Goal: Information Seeking & Learning: Learn about a topic

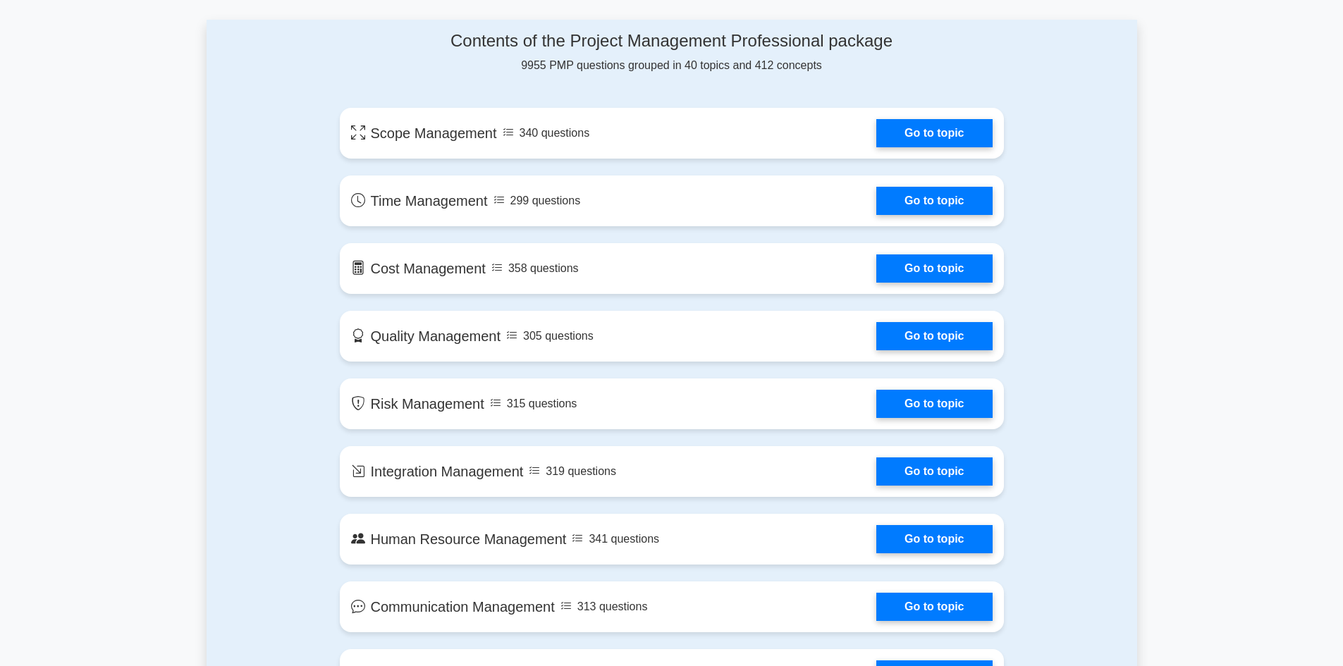
scroll to position [752, 0]
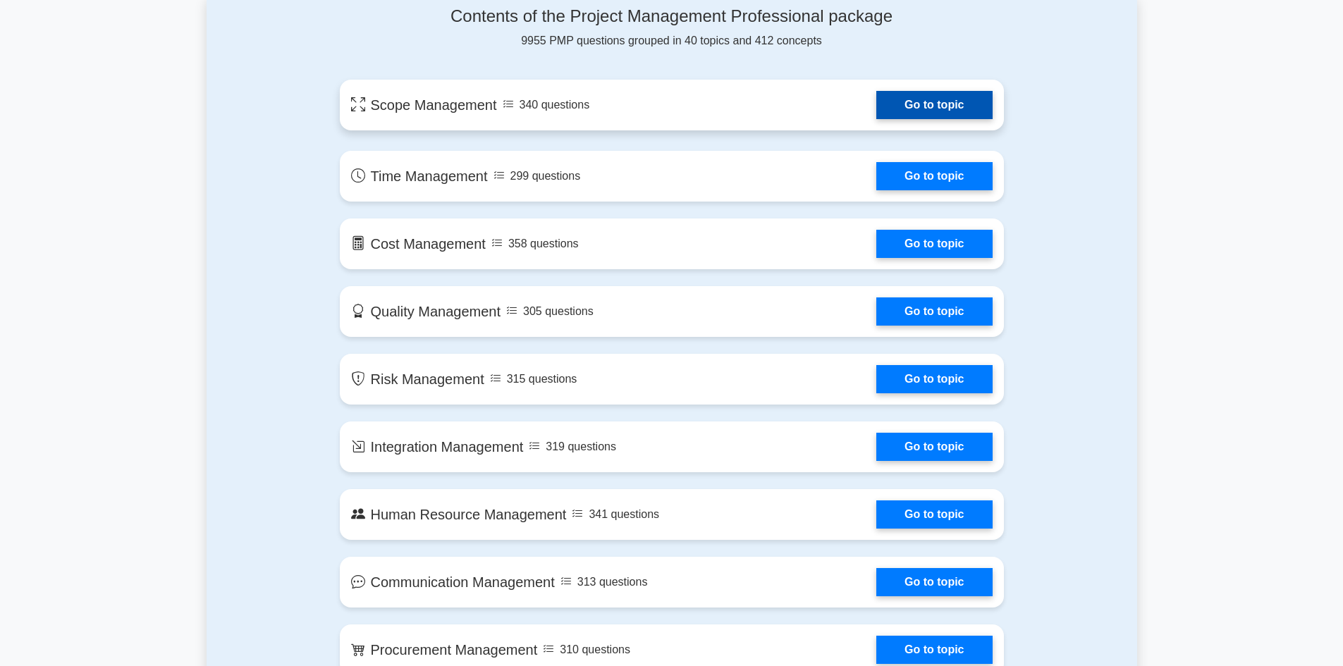
click at [902, 107] on link "Go to topic" at bounding box center [934, 105] width 116 height 28
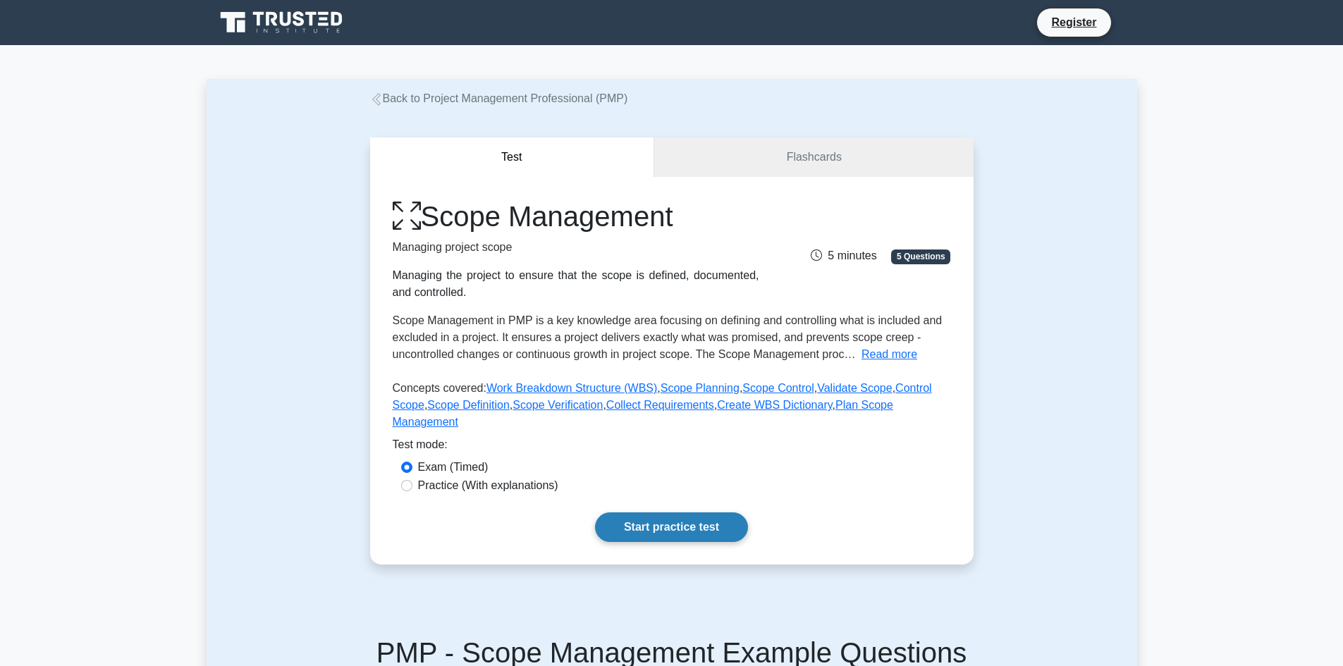
click at [675, 513] on link "Start practice test" at bounding box center [671, 528] width 153 height 30
click at [447, 477] on label "Practice (With explanations)" at bounding box center [488, 485] width 140 height 17
click at [412, 480] on input "Practice (With explanations)" at bounding box center [406, 485] width 11 height 11
radio input "true"
click at [642, 513] on link "Start practice test" at bounding box center [671, 528] width 153 height 30
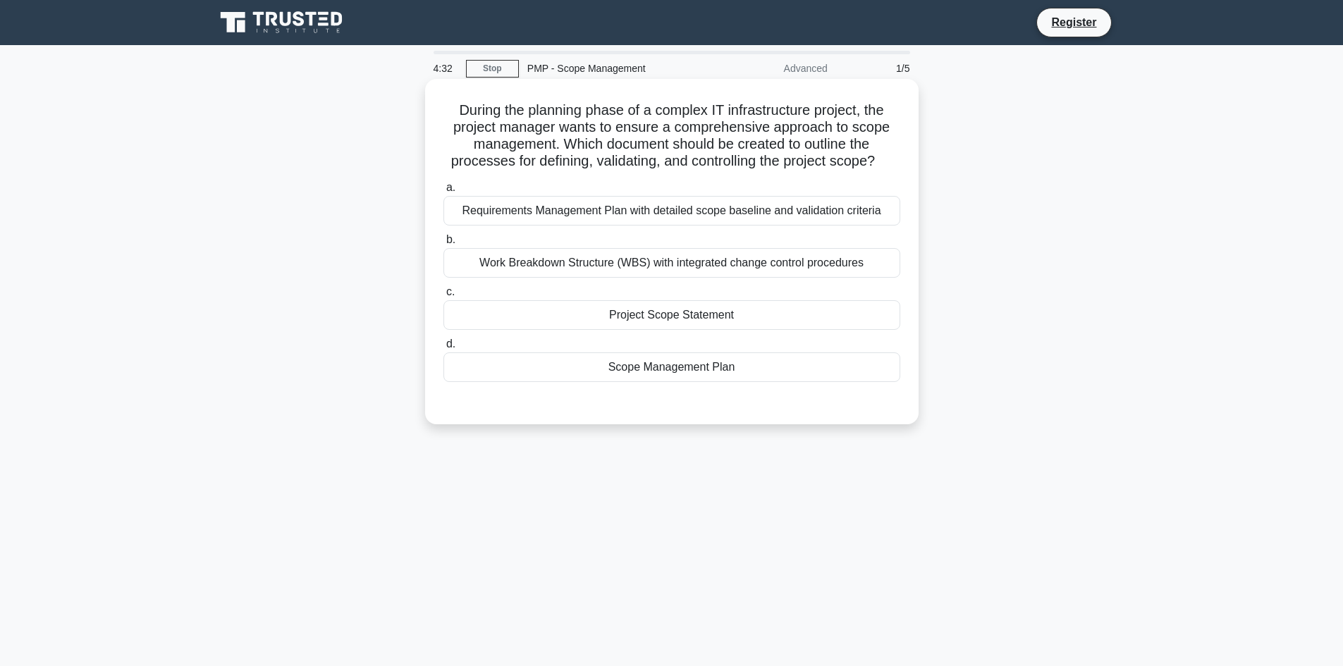
click at [682, 275] on div "Work Breakdown Structure (WBS) with integrated change control procedures" at bounding box center [671, 263] width 457 height 30
click at [443, 245] on input "b. Work Breakdown Structure (WBS) with integrated change control procedures" at bounding box center [443, 239] width 0 height 9
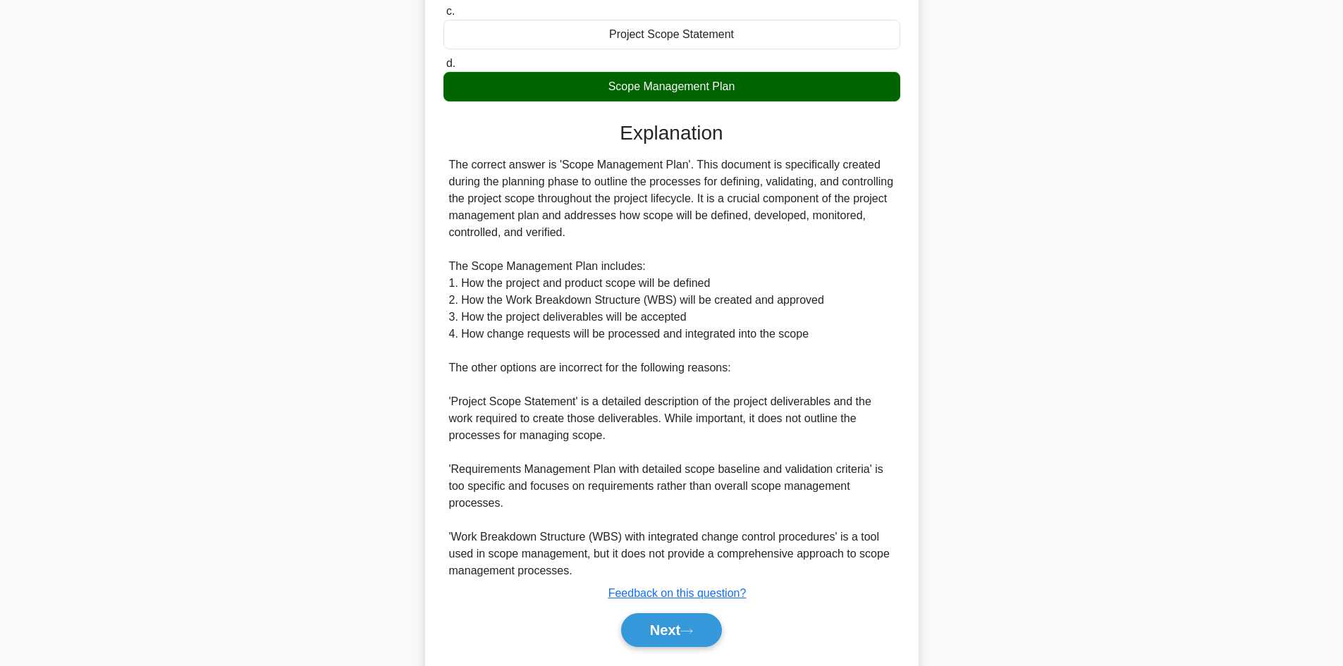
scroll to position [324, 0]
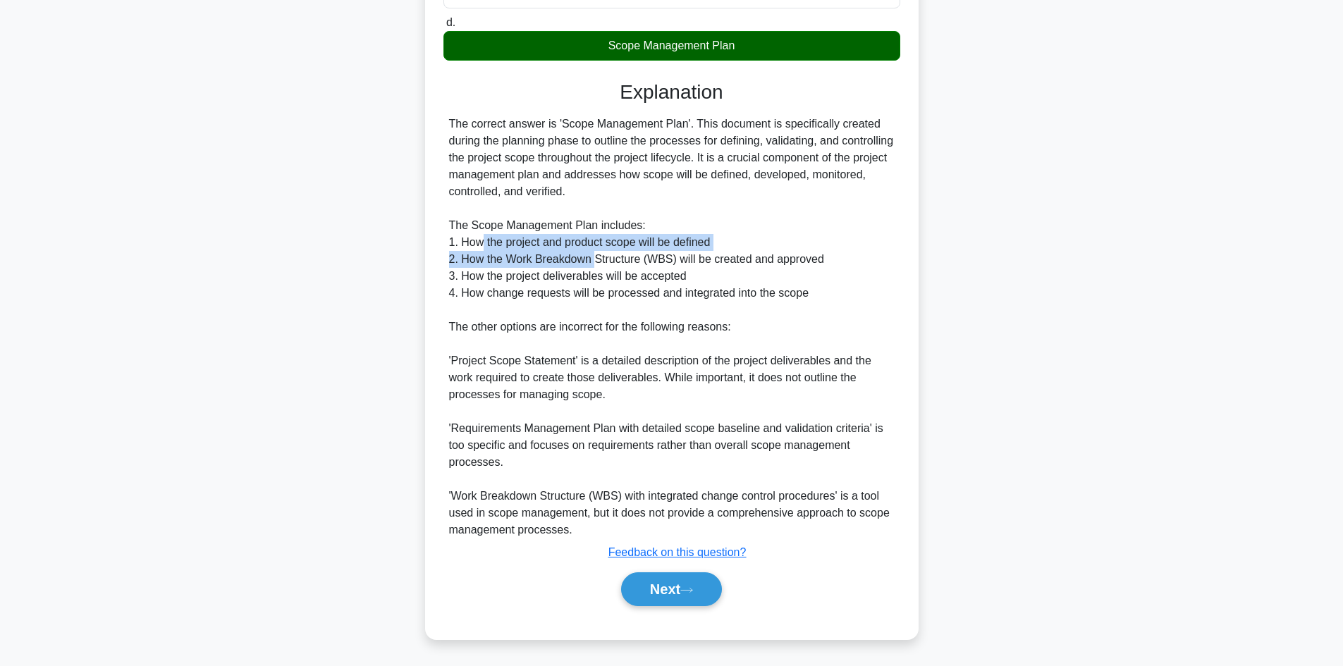
drag, startPoint x: 484, startPoint y: 244, endPoint x: 595, endPoint y: 254, distance: 111.8
click at [595, 254] on div "The correct answer is 'Scope Management Plan'. This document is specifically cr…" at bounding box center [672, 327] width 446 height 423
drag, startPoint x: 589, startPoint y: 262, endPoint x: 600, endPoint y: 274, distance: 16.0
click at [591, 264] on div "The correct answer is 'Scope Management Plan'. This document is specifically cr…" at bounding box center [672, 327] width 446 height 423
click at [606, 287] on div "The correct answer is 'Scope Management Plan'. This document is specifically cr…" at bounding box center [672, 327] width 446 height 423
